Goal: Information Seeking & Learning: Find specific page/section

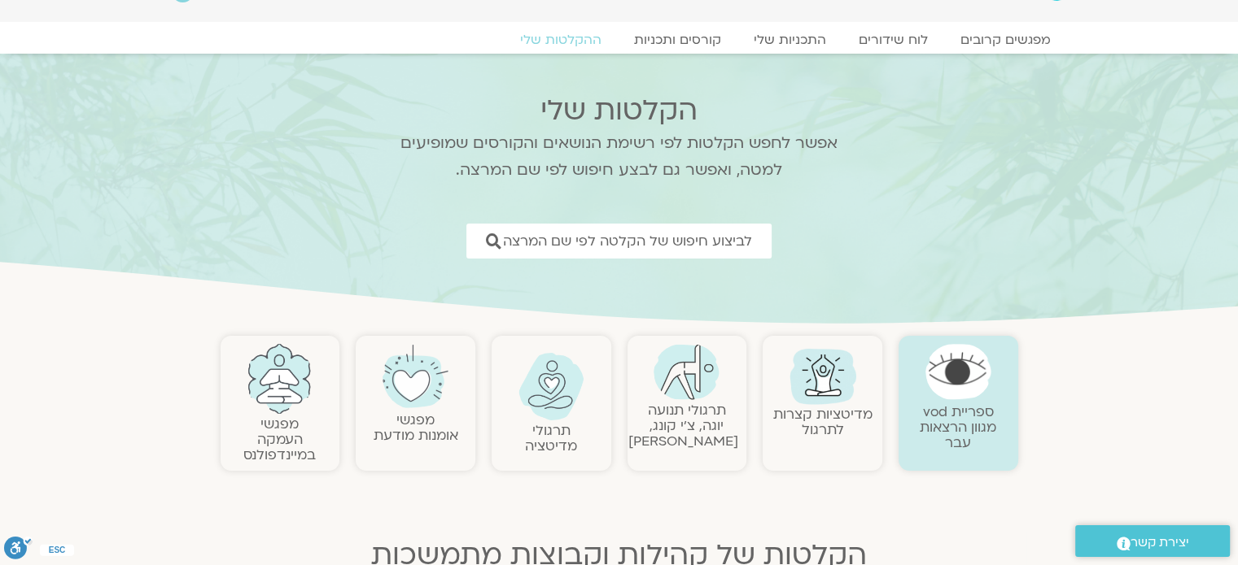
scroll to position [81, 0]
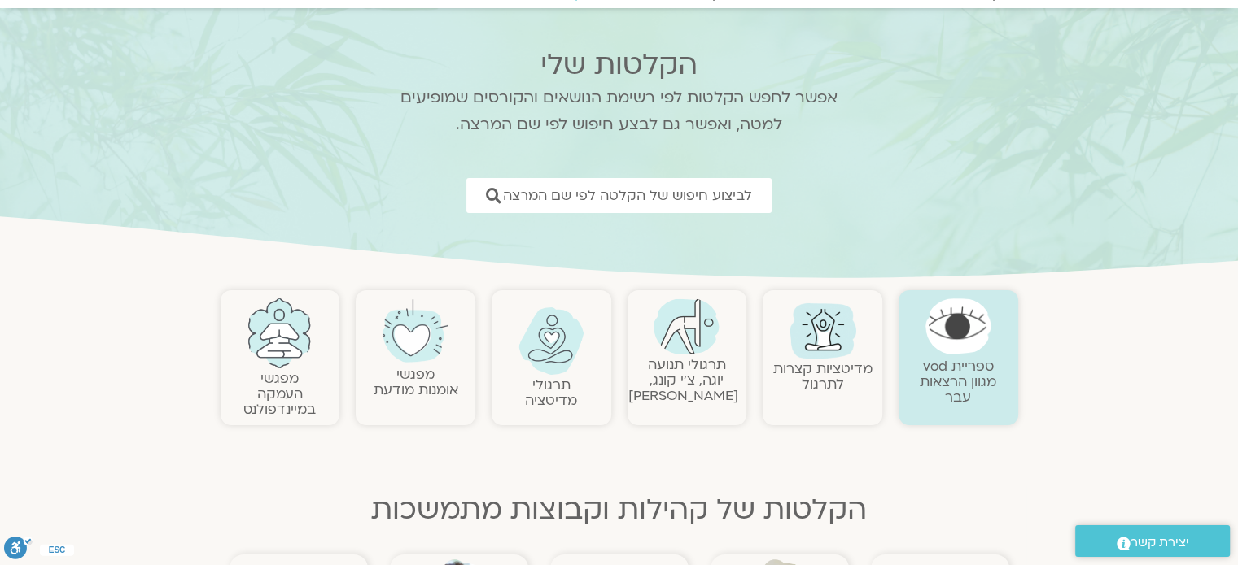
click at [420, 378] on link "מפגשי אומנות מודעת" at bounding box center [415, 382] width 85 height 34
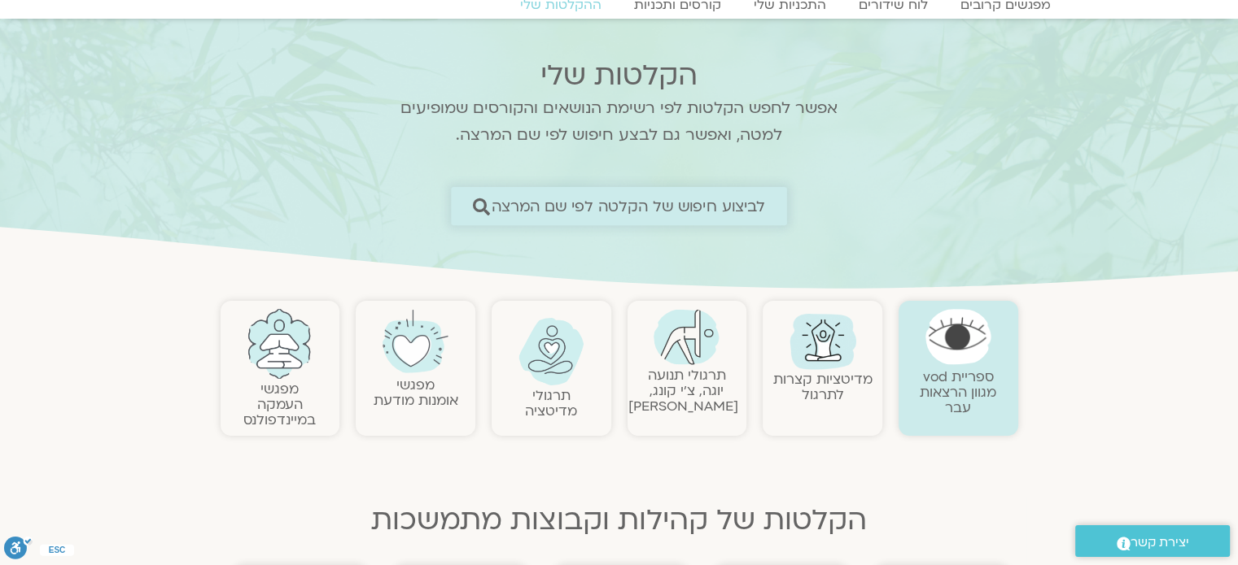
click at [536, 212] on span "לביצוע חיפוש של הקלטה לפי שם המרצה" at bounding box center [628, 206] width 274 height 17
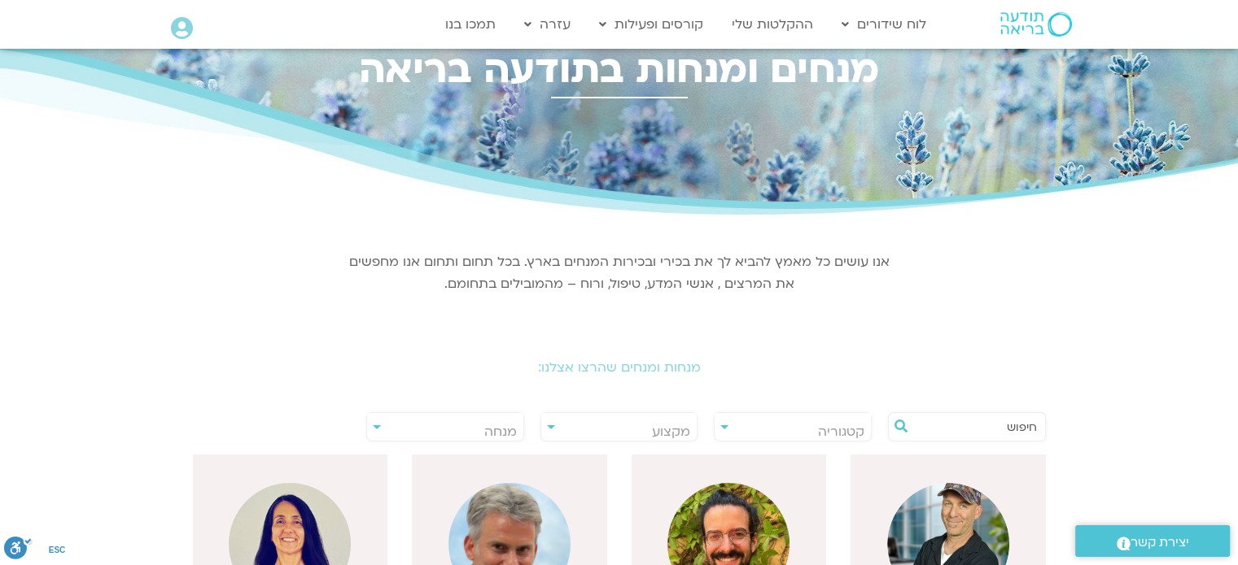
scroll to position [81, 0]
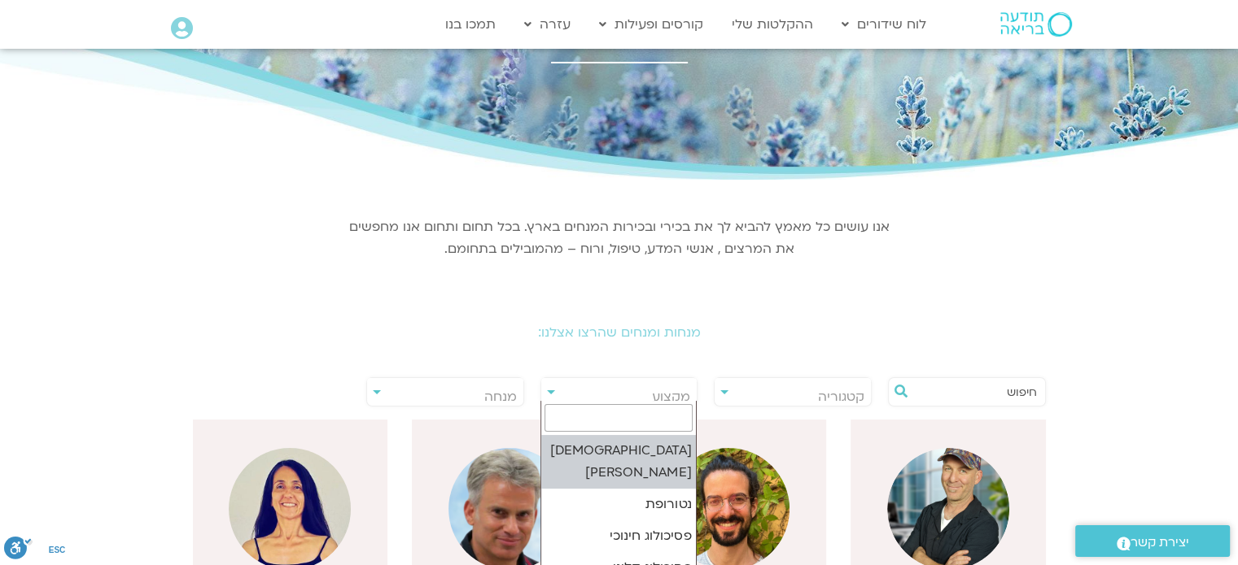
click at [548, 395] on span "מקצוע" at bounding box center [619, 396] width 156 height 37
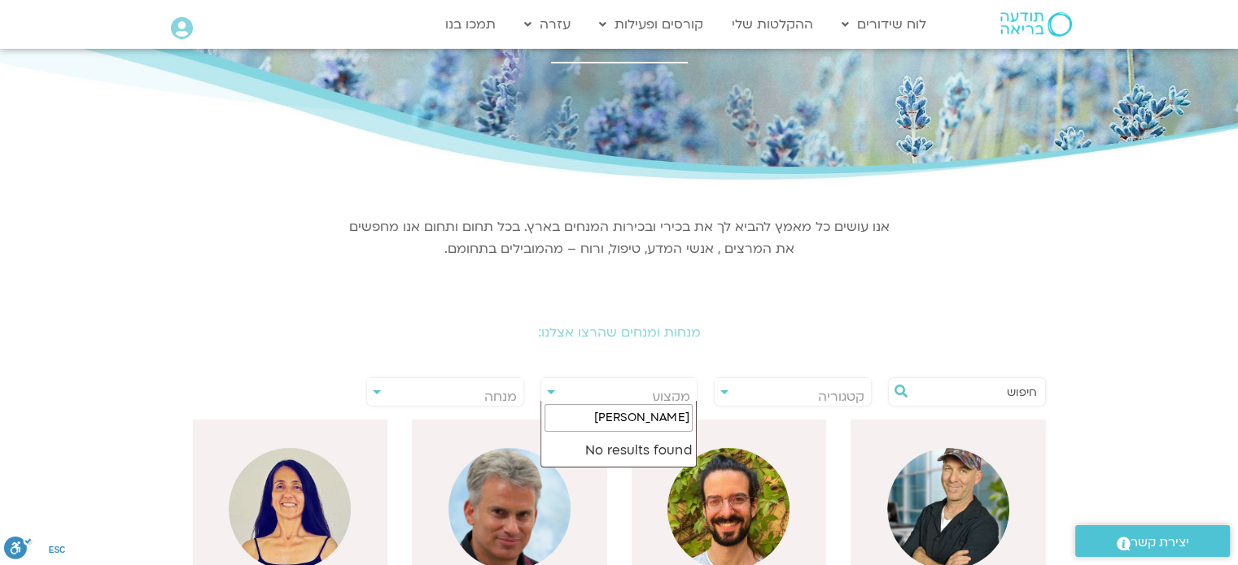
type input "[PERSON_NAME]"
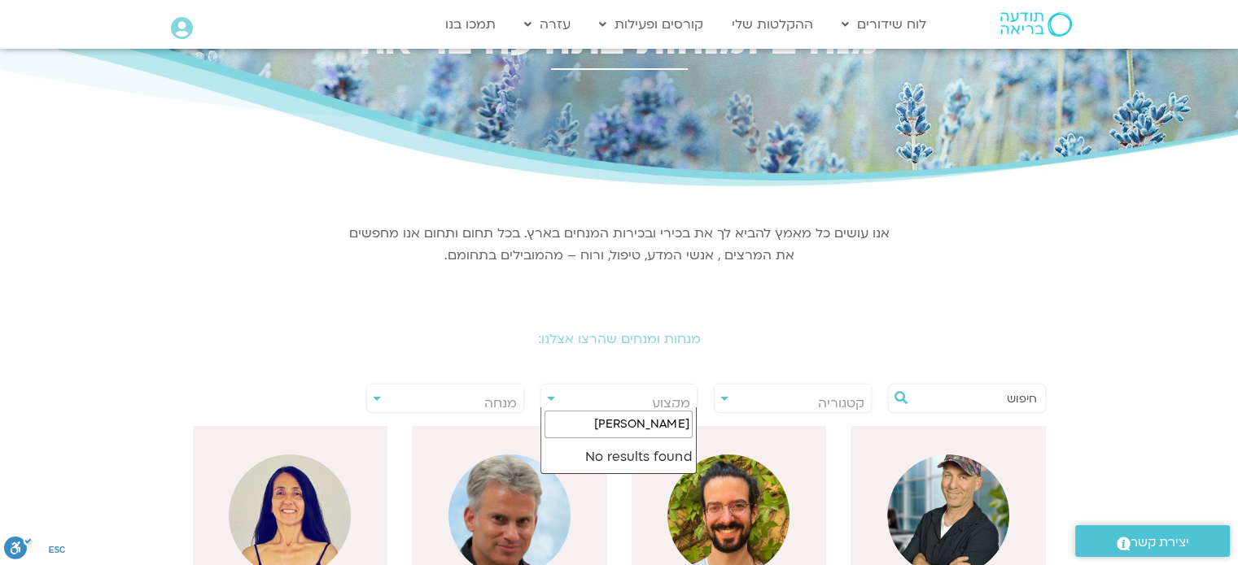
scroll to position [0, 0]
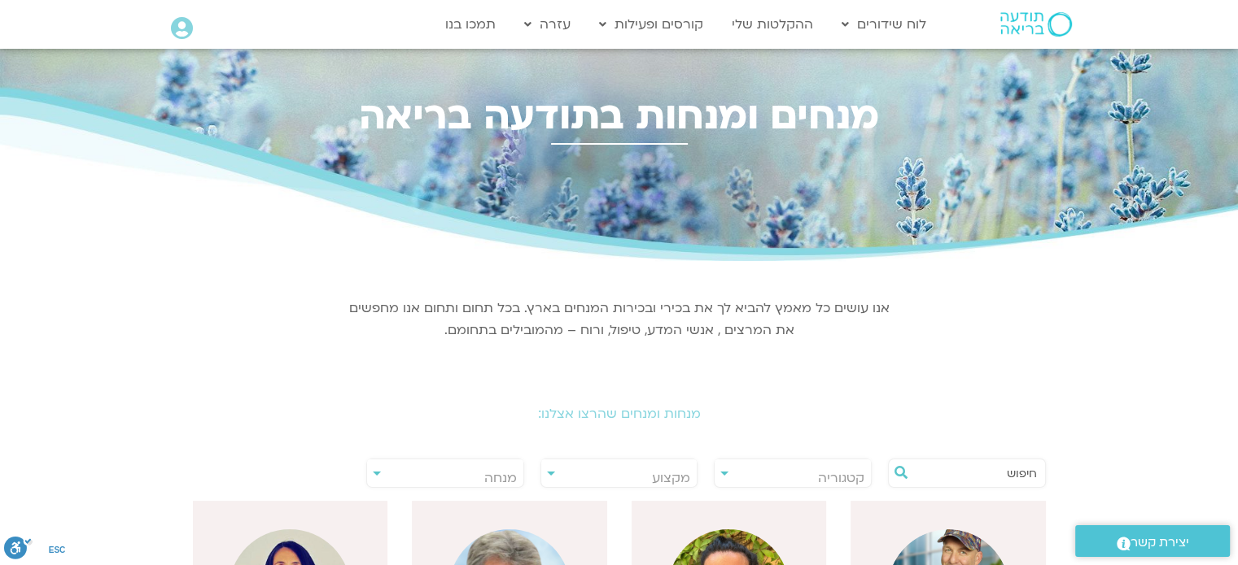
click at [548, 474] on div "**********" at bounding box center [619, 473] width 158 height 29
click at [378, 471] on div "**********" at bounding box center [445, 473] width 158 height 29
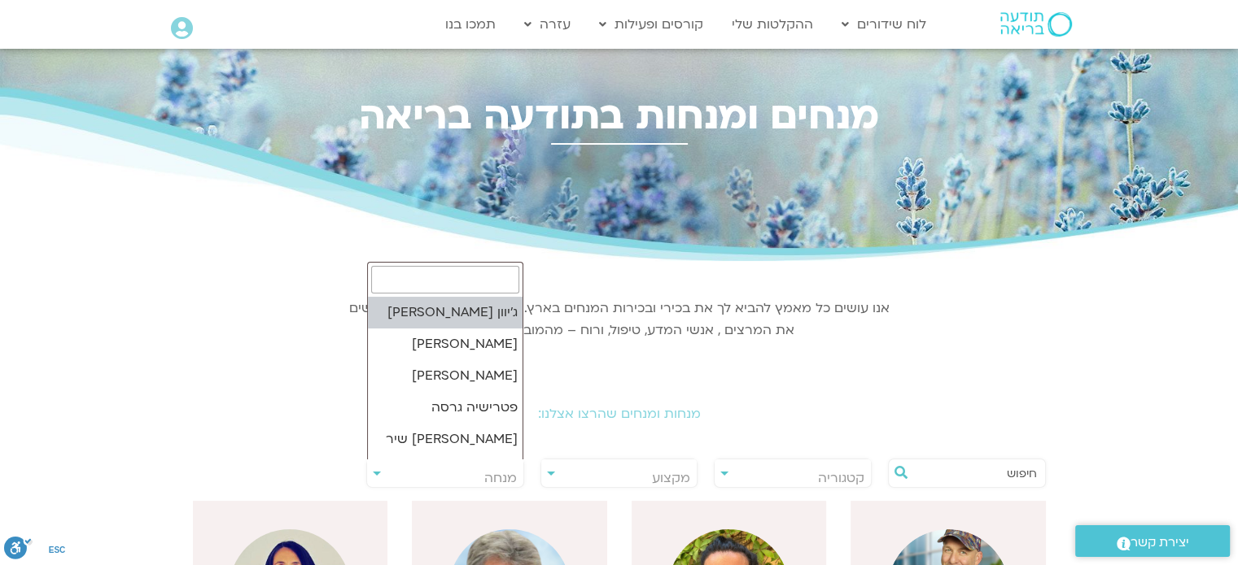
click at [454, 476] on span "מנחה" at bounding box center [445, 478] width 156 height 37
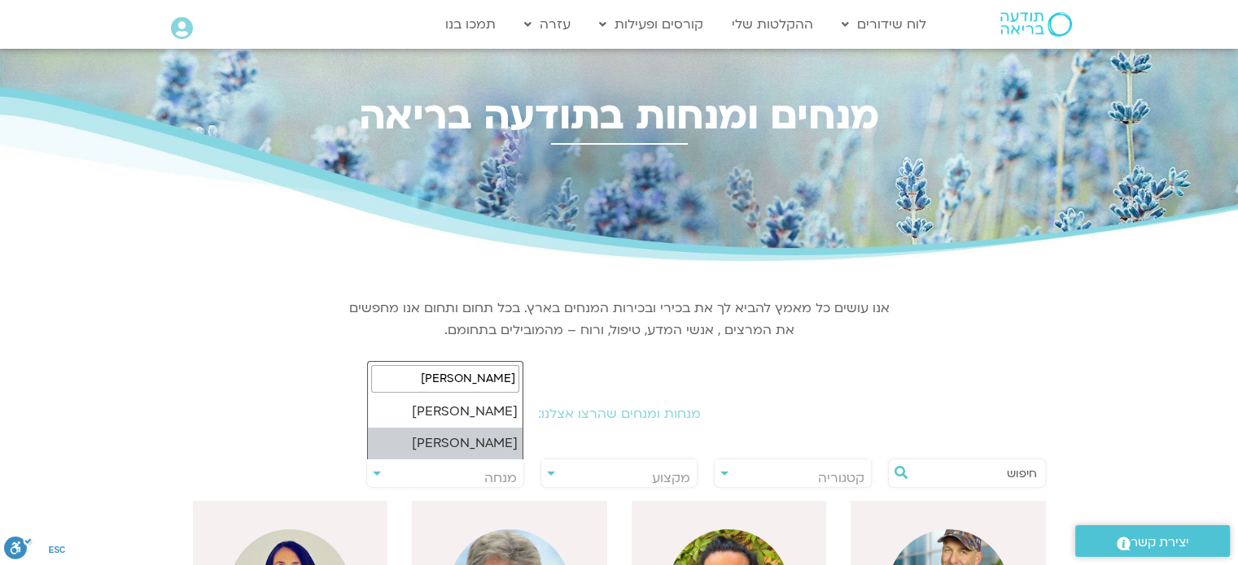
type input "איתן"
select select "****"
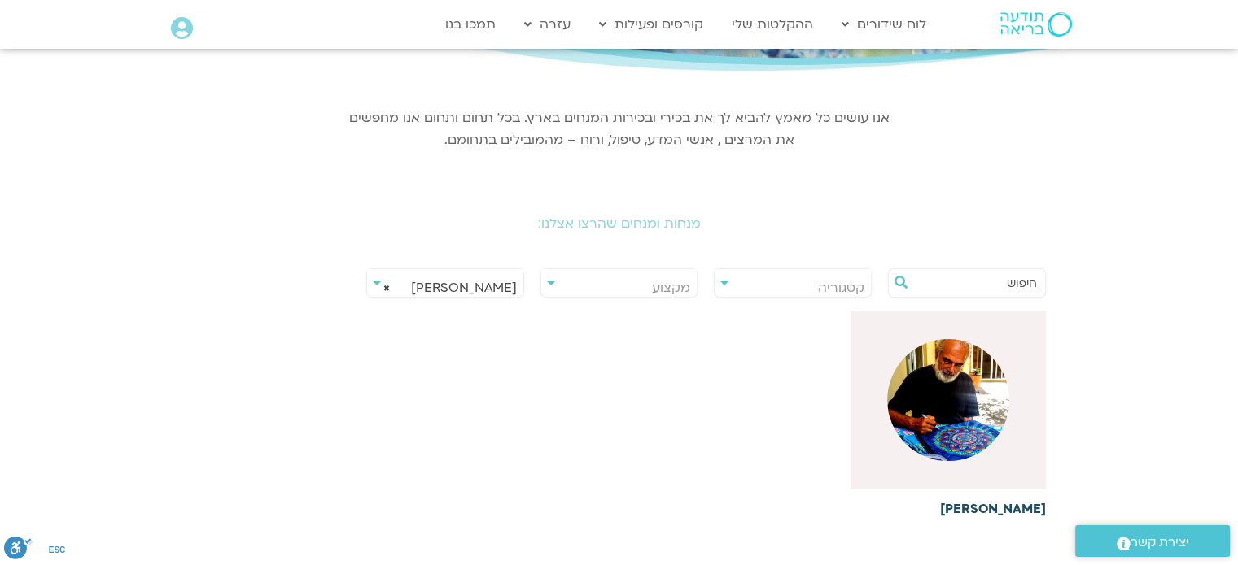
scroll to position [325, 0]
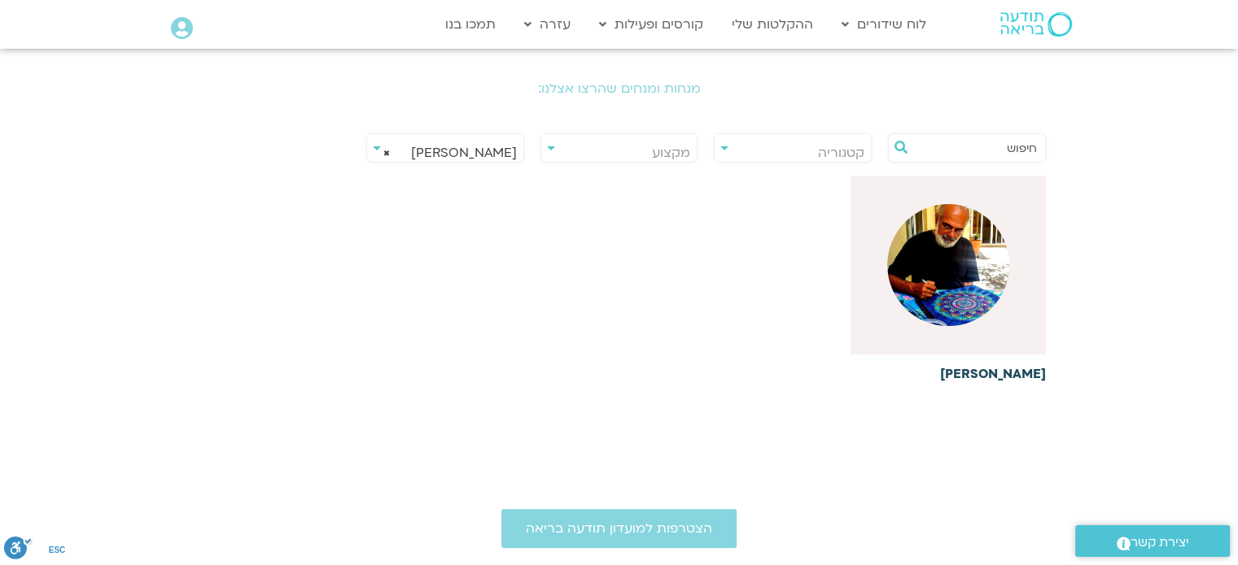
click at [940, 328] on div at bounding box center [947, 265] width 195 height 179
click at [1020, 373] on h6 "[PERSON_NAME]" at bounding box center [947, 374] width 195 height 15
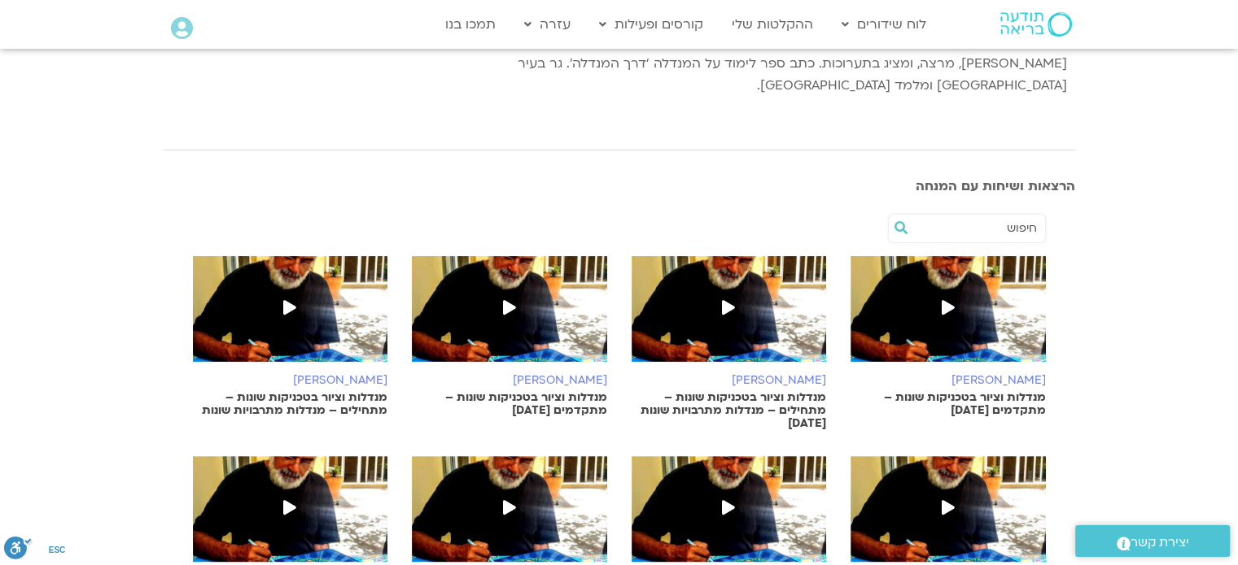
scroll to position [325, 0]
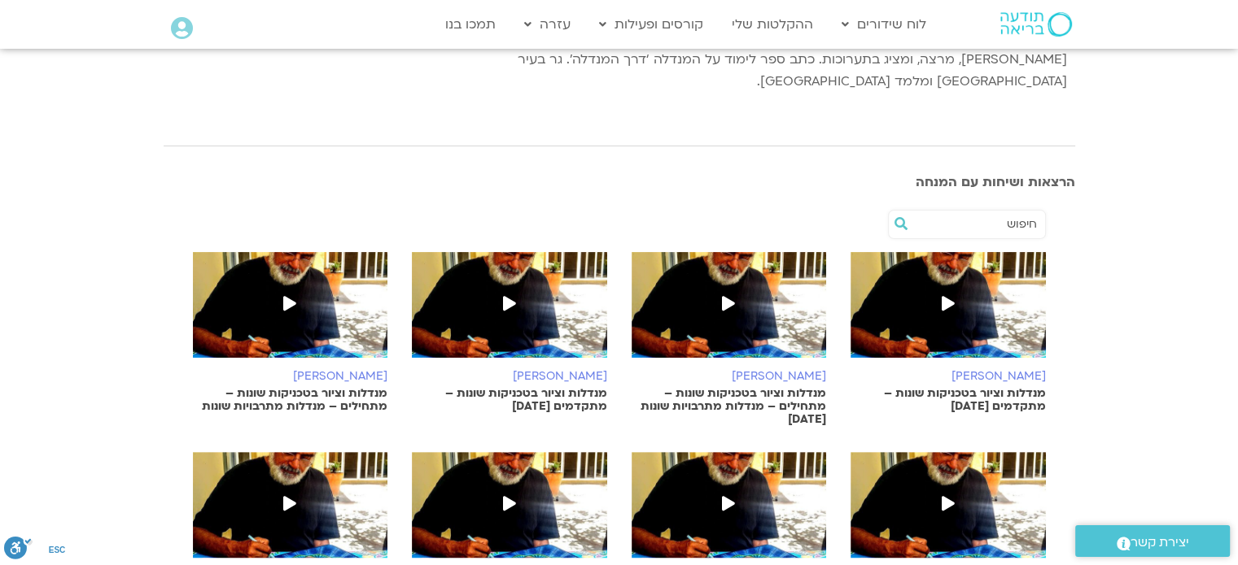
click at [733, 296] on icon at bounding box center [728, 303] width 13 height 15
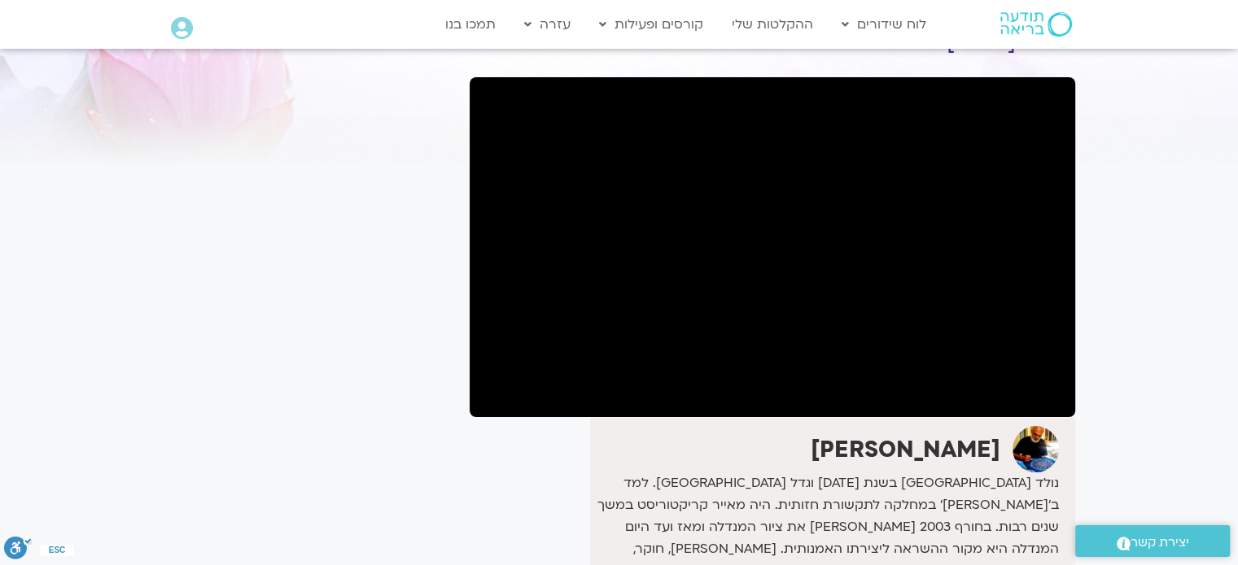
scroll to position [81, 0]
